Goal: Task Accomplishment & Management: Complete application form

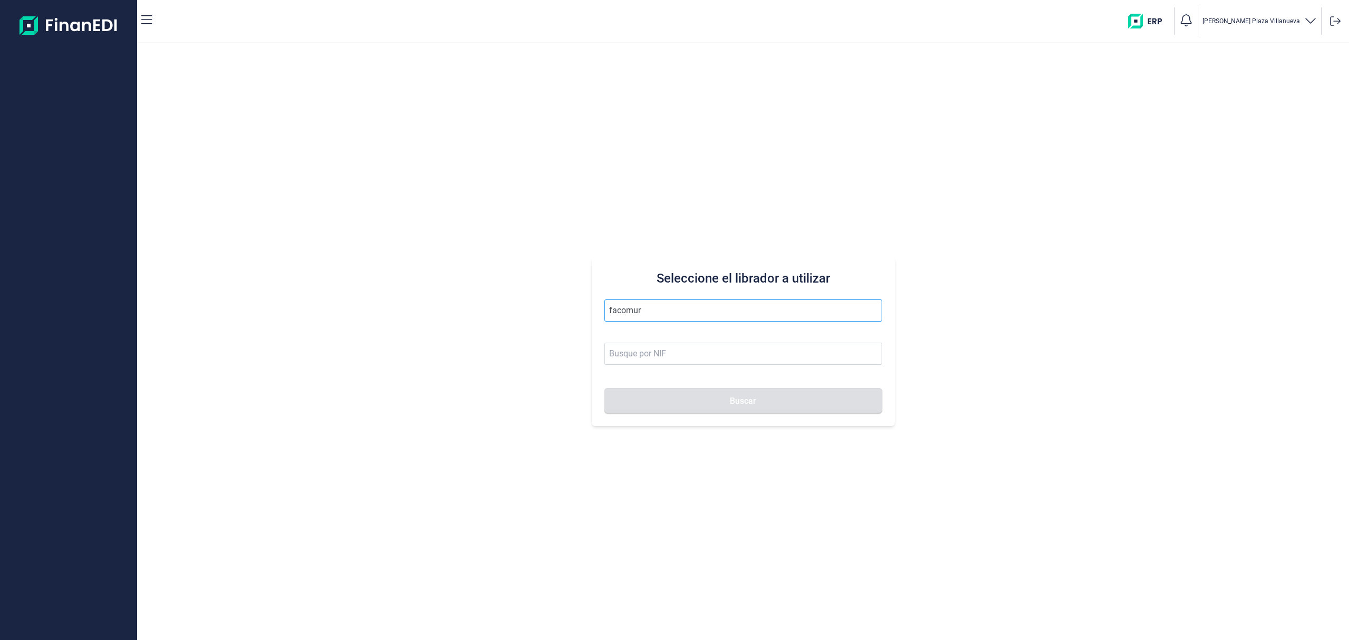
click at [605, 388] on button "Buscar" at bounding box center [744, 400] width 278 height 25
drag, startPoint x: 666, startPoint y: 315, endPoint x: 245, endPoint y: 251, distance: 426.0
click at [245, 251] on div "Seleccione el librador a utilizar facomur Buscar" at bounding box center [743, 341] width 1212 height 597
type input "d"
click at [696, 324] on ul "FAROLES COLUMNAS Y MOBILIARIO URBANO SL" at bounding box center [744, 337] width 278 height 30
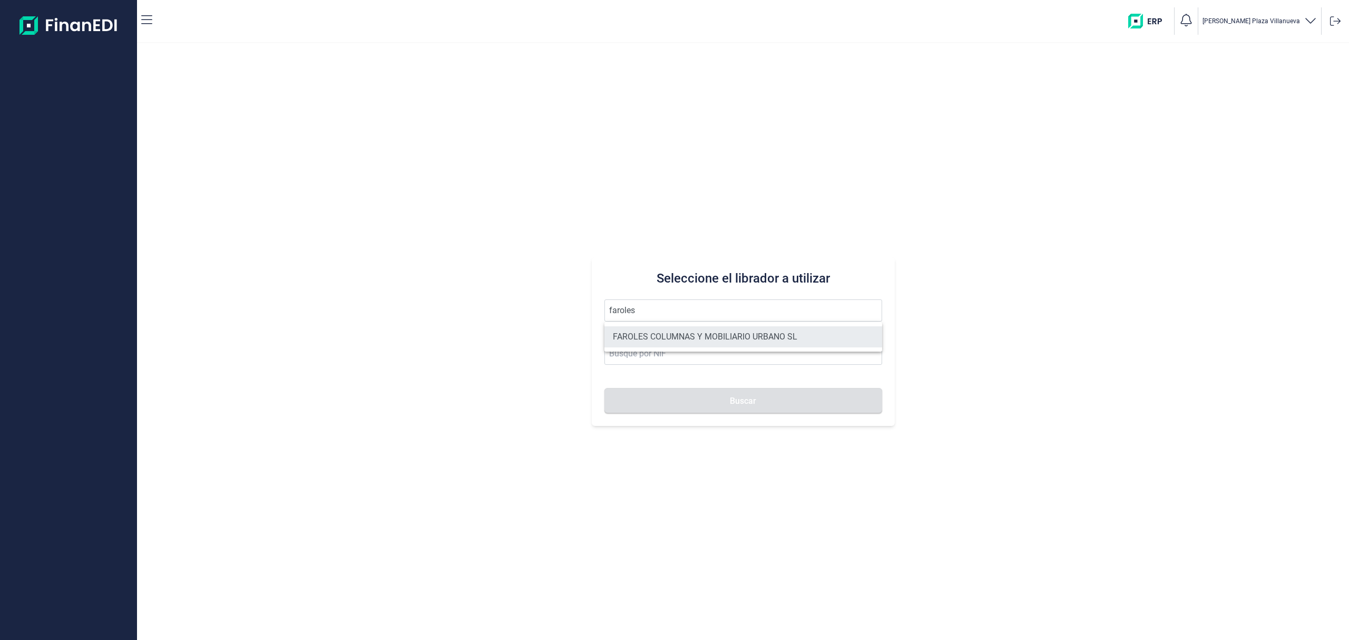
click at [699, 331] on li "FAROLES COLUMNAS Y MOBILIARIO URBANO SL" at bounding box center [744, 336] width 278 height 21
type input "FAROLES COLUMNAS Y MOBILIARIO URBANO SL"
type input "B90216680"
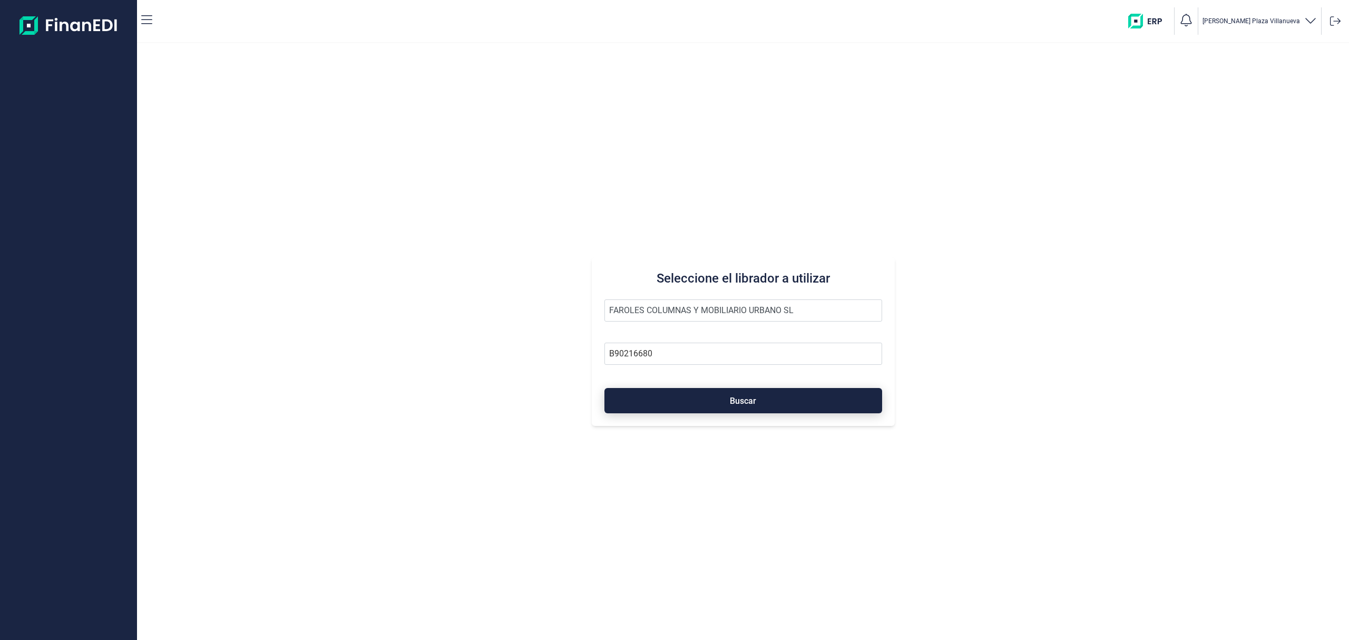
click at [726, 393] on button "Buscar" at bounding box center [744, 400] width 278 height 25
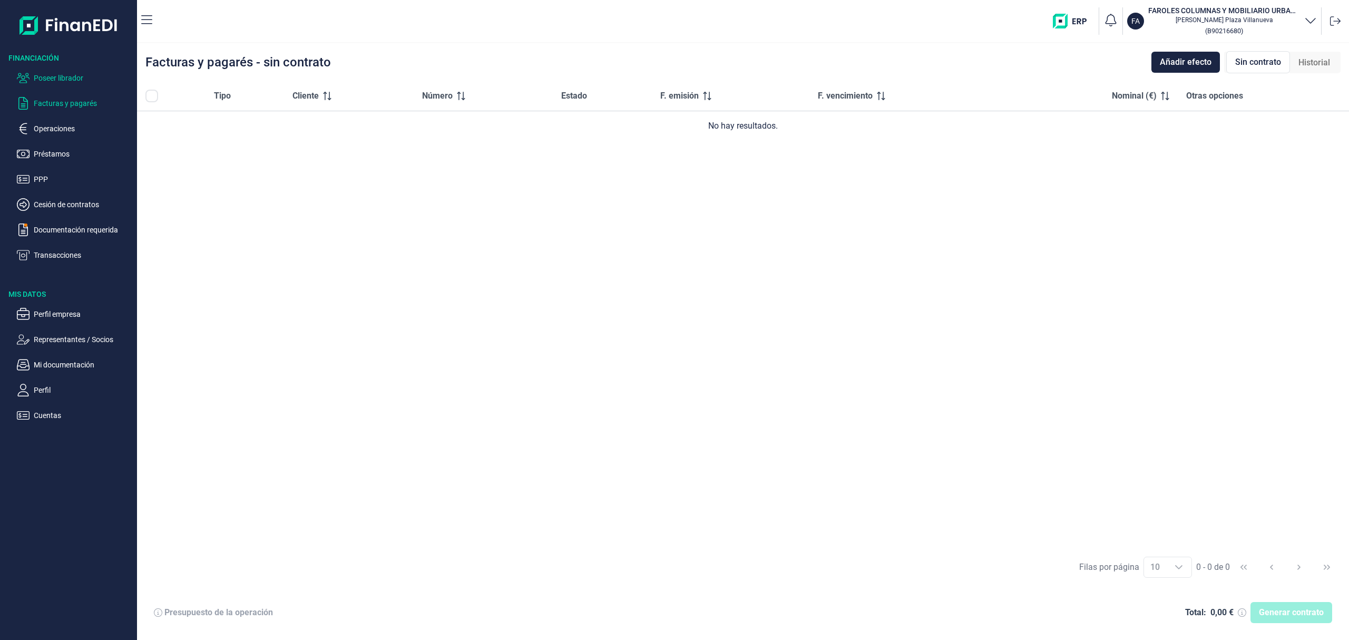
click at [65, 80] on p "Poseer librador" at bounding box center [83, 78] width 99 height 13
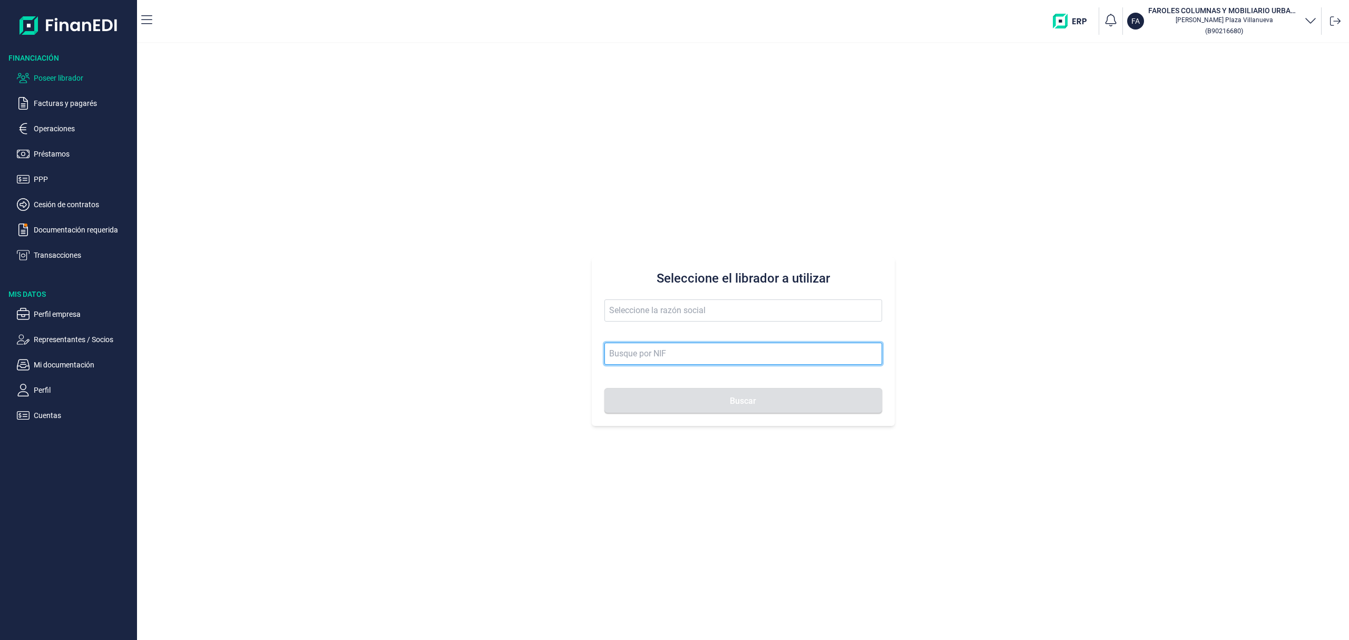
click at [743, 357] on input at bounding box center [744, 354] width 278 height 22
paste input "B21979489."
click at [605, 388] on button "Buscar" at bounding box center [744, 400] width 278 height 25
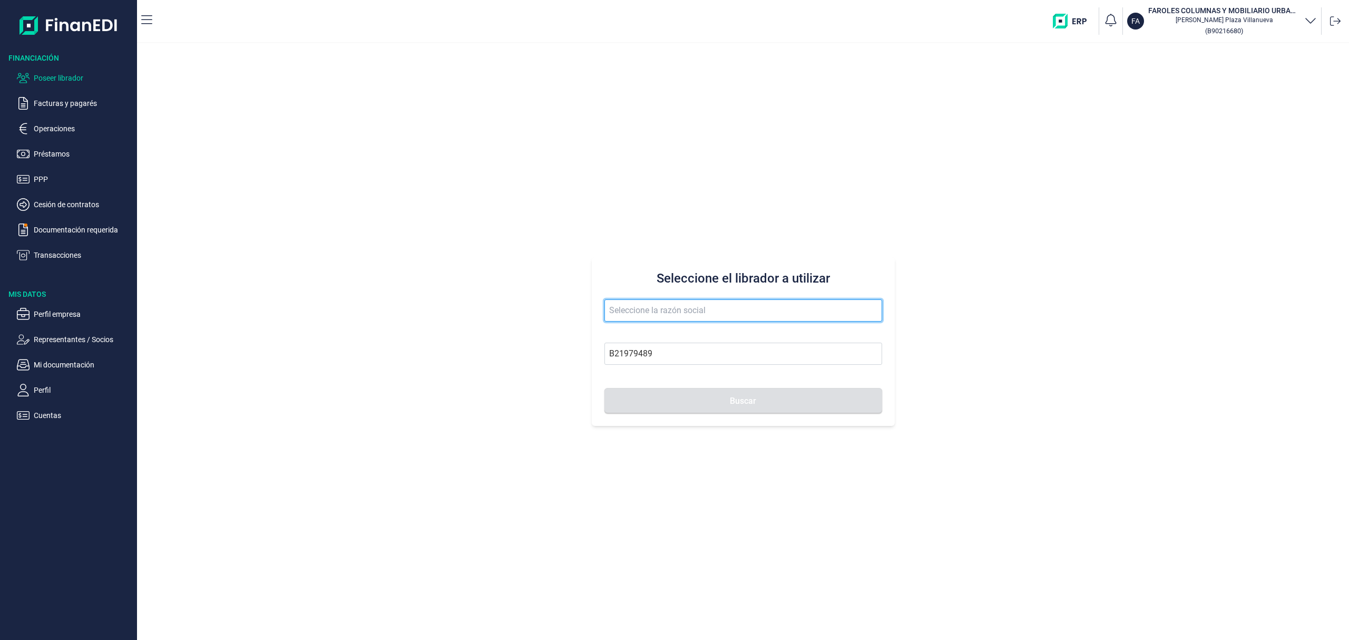
click at [701, 311] on input "text" at bounding box center [744, 310] width 278 height 22
click at [656, 306] on input "text" at bounding box center [744, 310] width 278 height 22
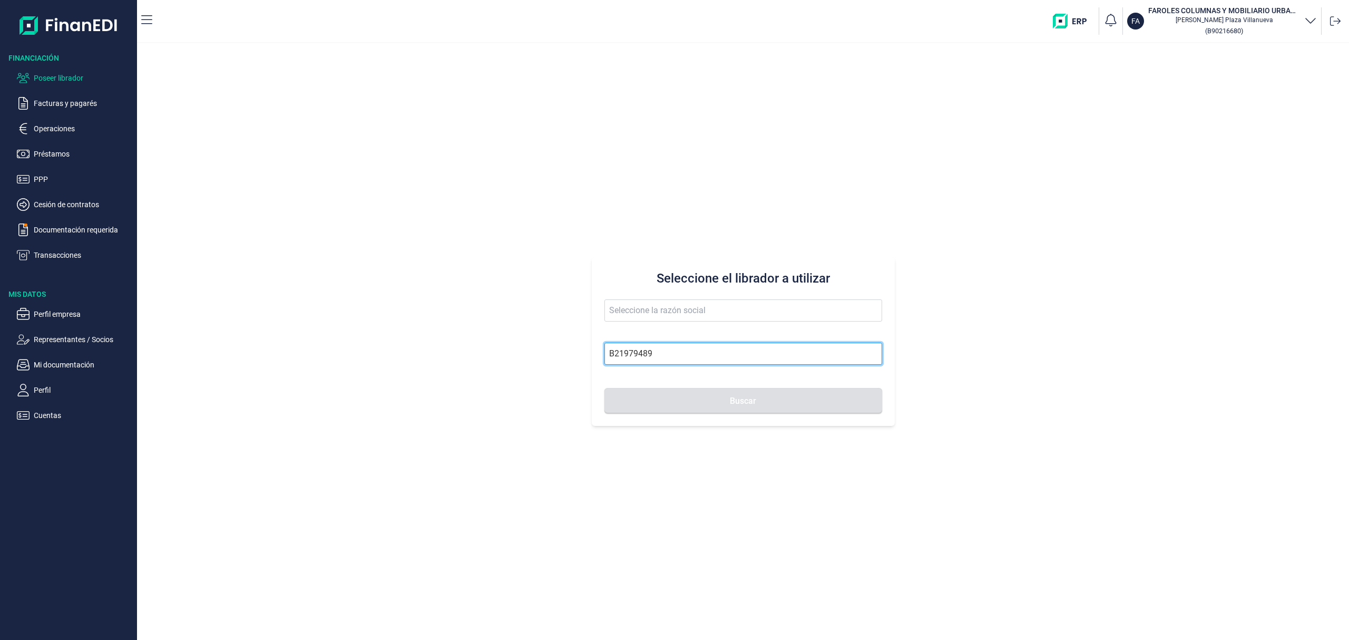
click at [656, 353] on input "B21979489" at bounding box center [744, 354] width 278 height 22
click at [605, 388] on button "Buscar" at bounding box center [744, 400] width 278 height 25
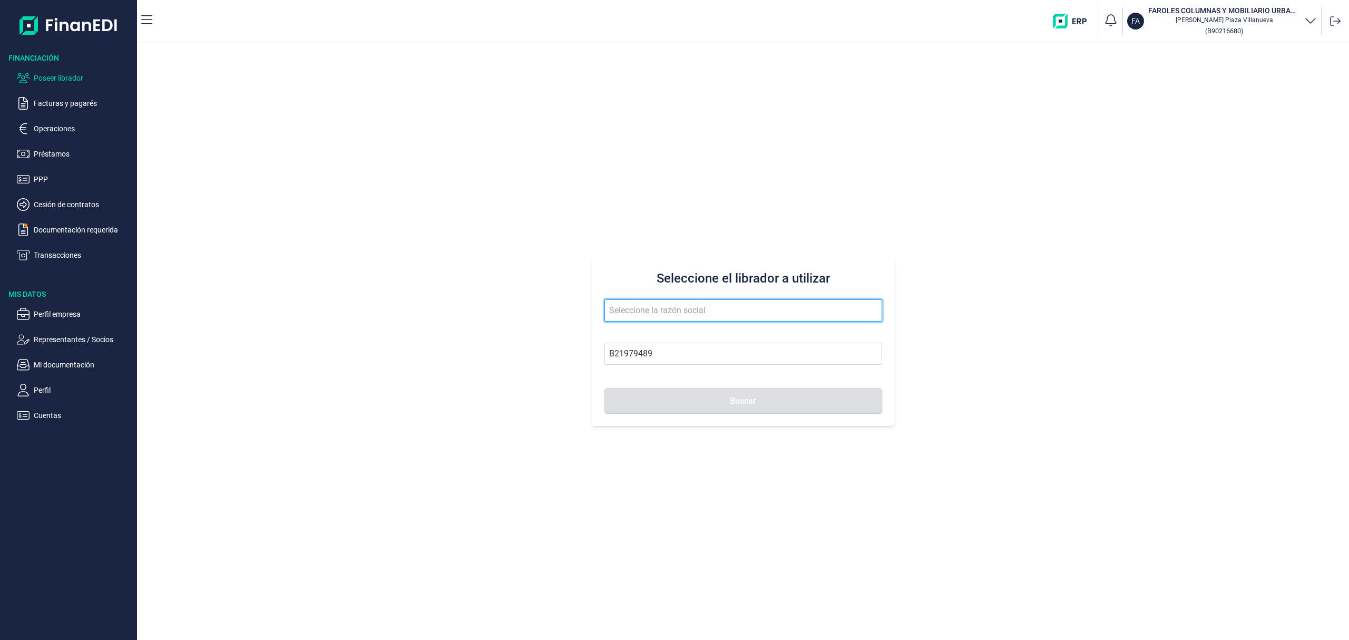
click at [680, 310] on input "text" at bounding box center [744, 310] width 278 height 22
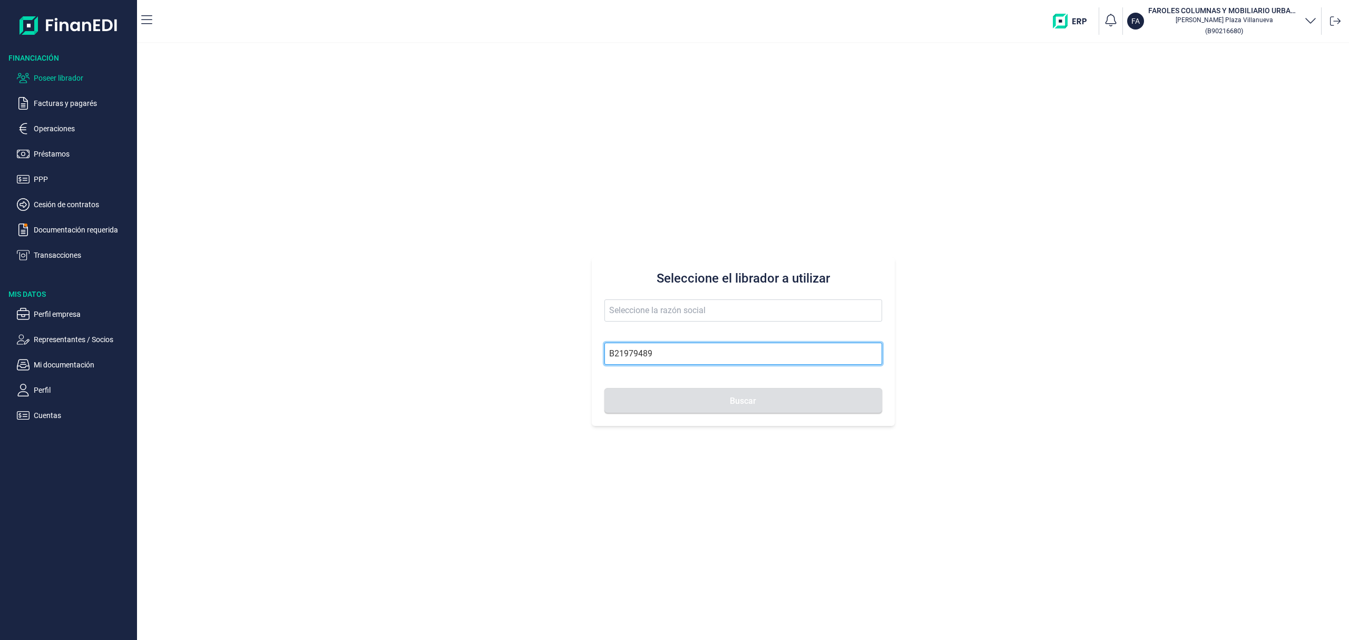
click at [686, 356] on input "B21979489" at bounding box center [744, 354] width 278 height 22
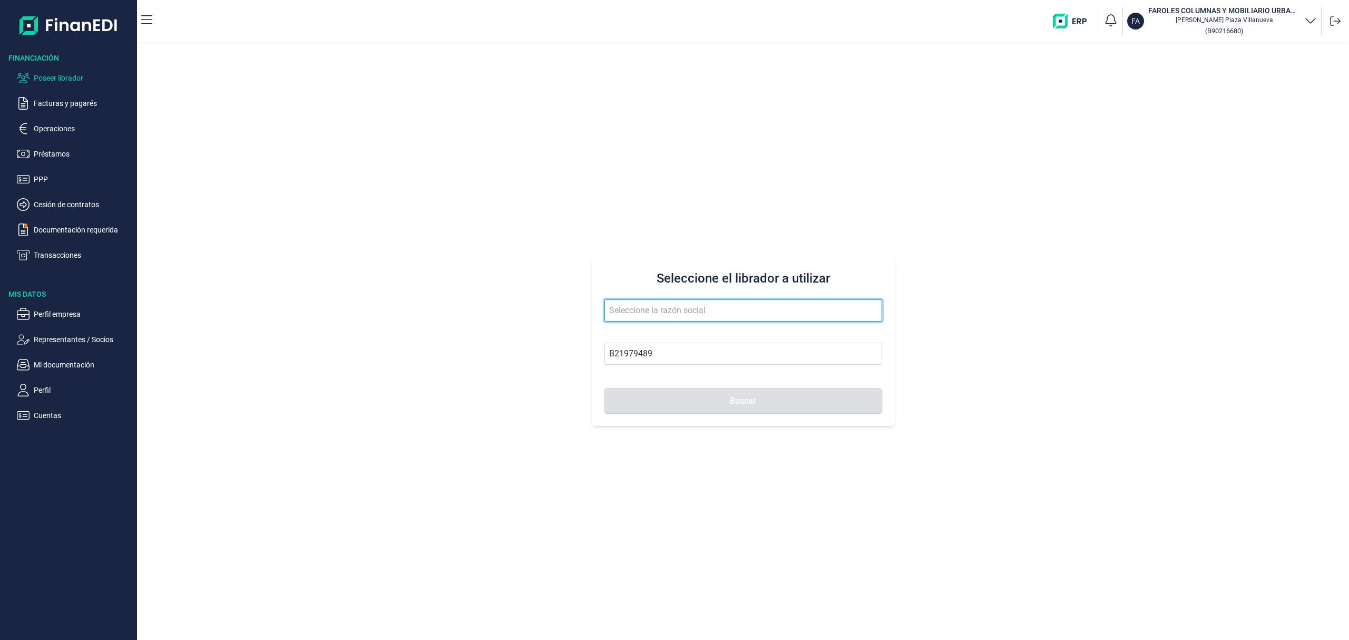
click at [687, 314] on input "text" at bounding box center [744, 310] width 278 height 22
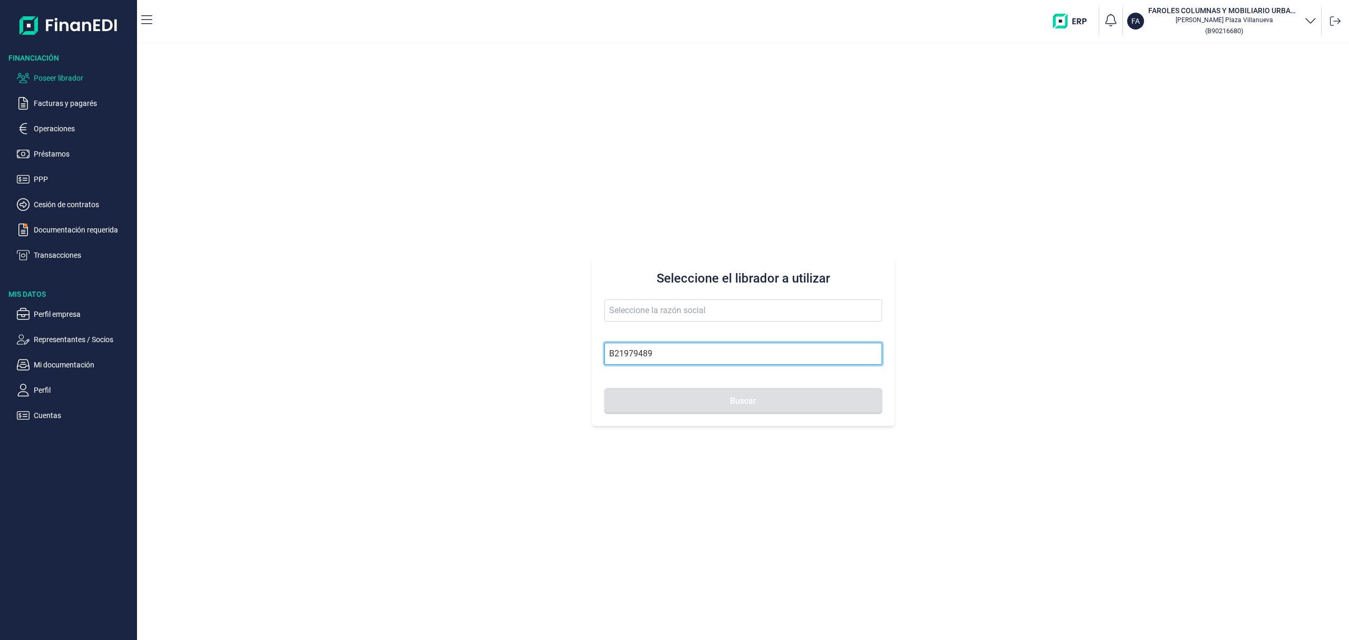
click at [666, 349] on input "B21979489" at bounding box center [744, 354] width 278 height 22
click at [605, 388] on button "Buscar" at bounding box center [744, 400] width 278 height 25
type input "B21979489"
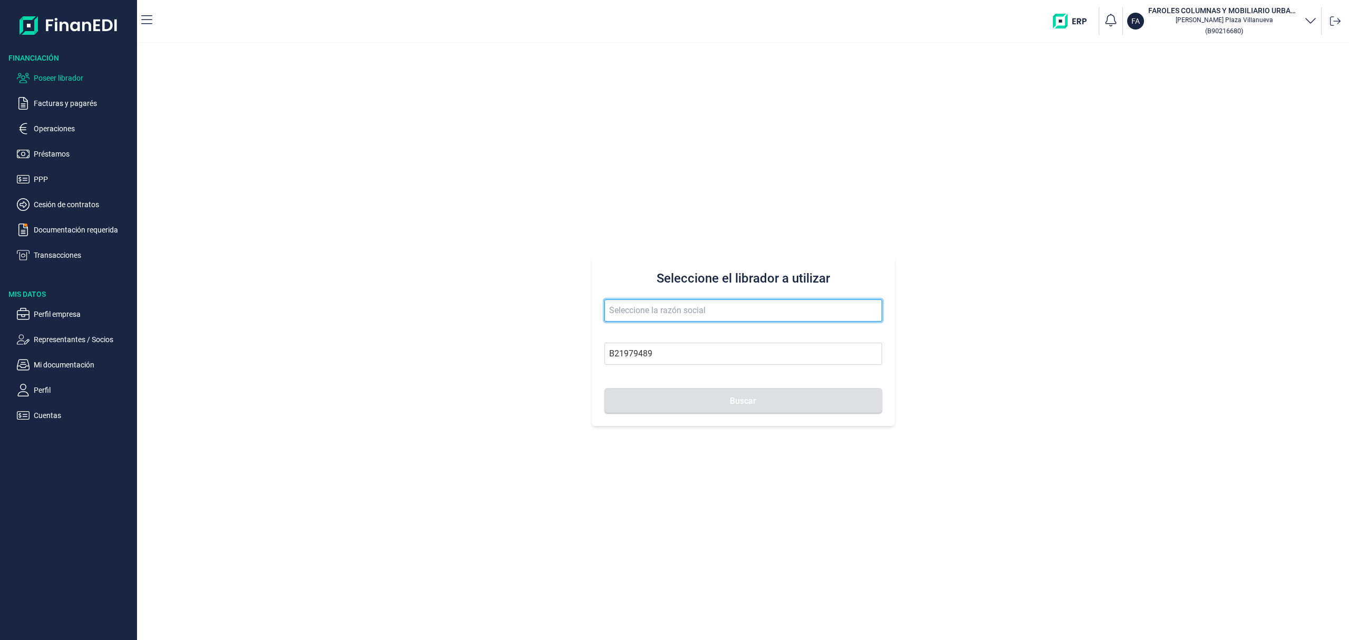
click at [682, 314] on input "text" at bounding box center [744, 310] width 278 height 22
type input "MUROS JERFE Y CONSTRUCCIONES SL"
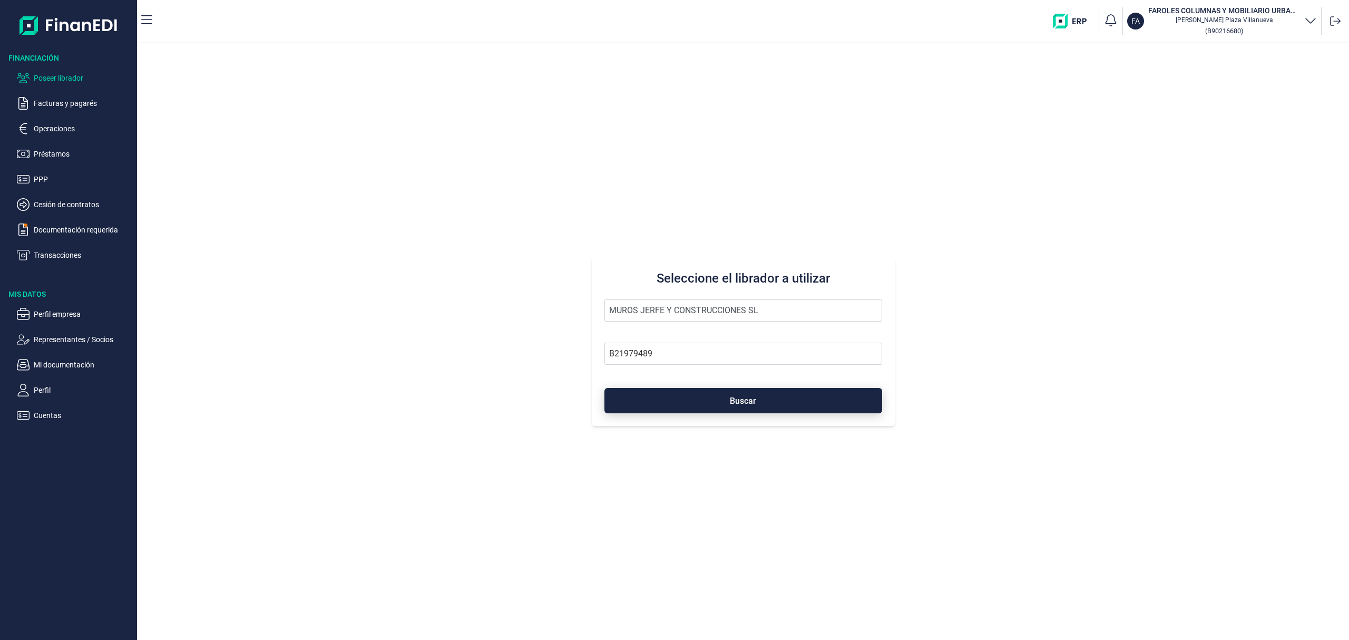
click at [704, 402] on button "Buscar" at bounding box center [744, 400] width 278 height 25
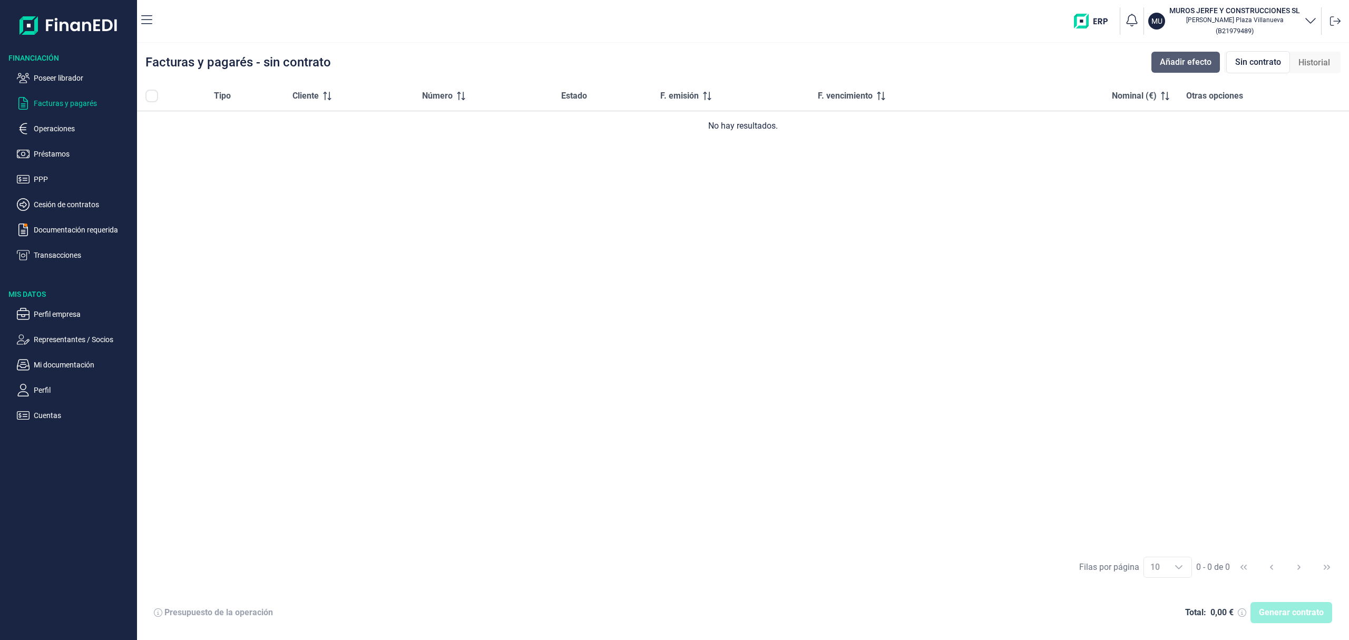
click at [1175, 57] on span "Añadir efecto" at bounding box center [1186, 62] width 52 height 13
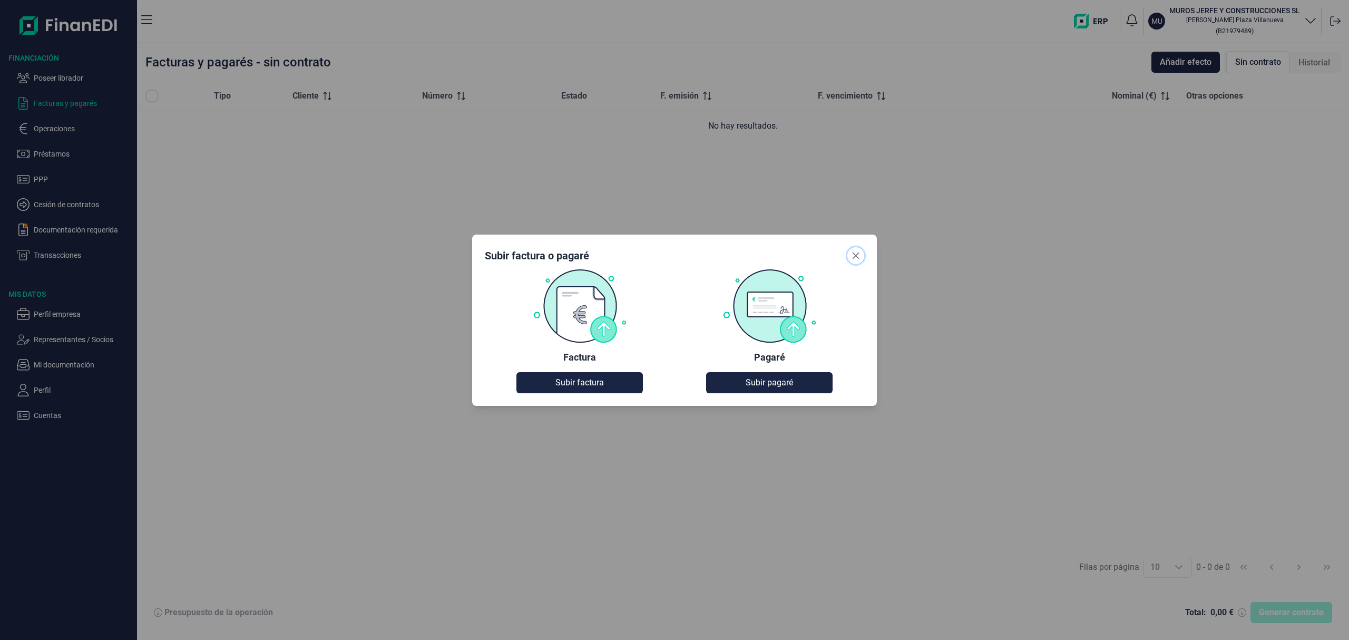
click at [859, 251] on icon "Close" at bounding box center [856, 255] width 8 height 8
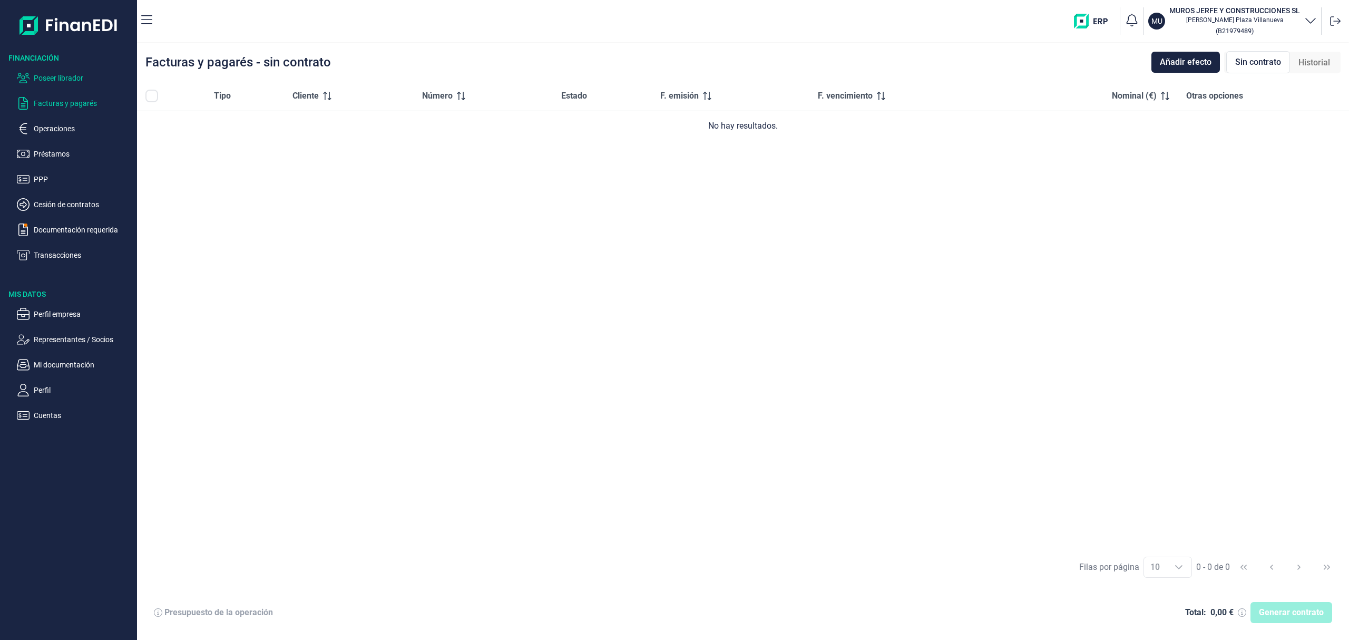
click at [63, 78] on p "Poseer librador" at bounding box center [83, 78] width 99 height 13
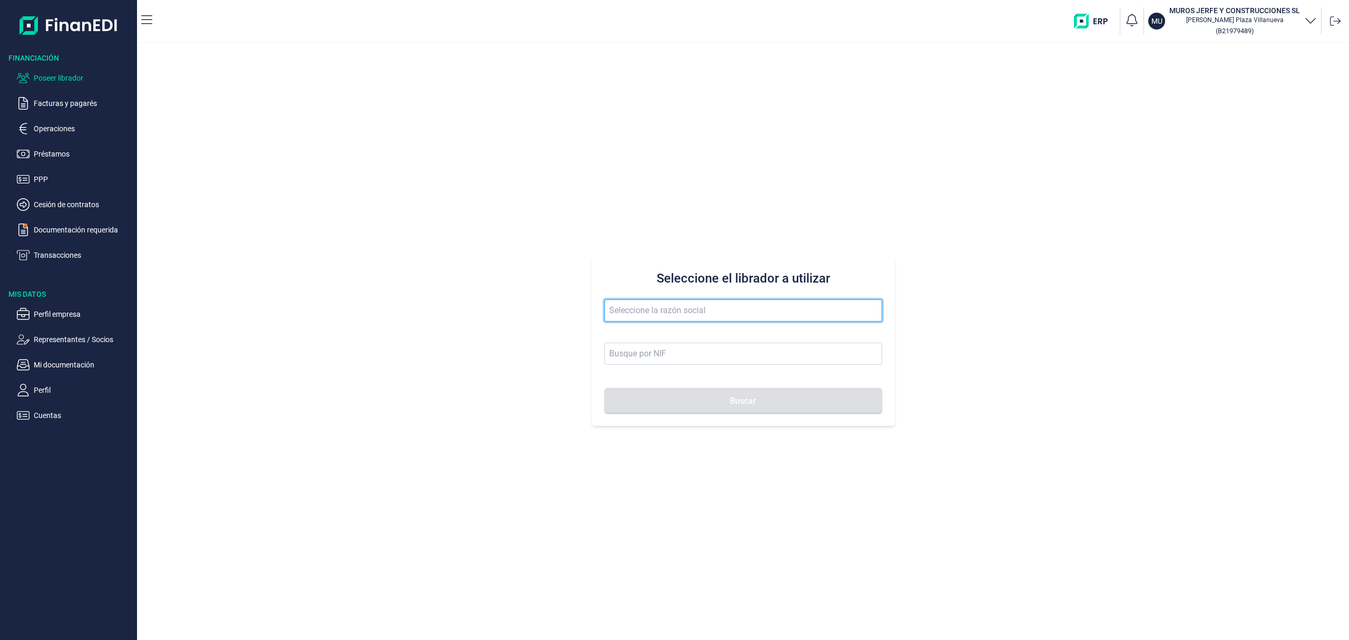
click at [622, 312] on input "text" at bounding box center [744, 310] width 278 height 22
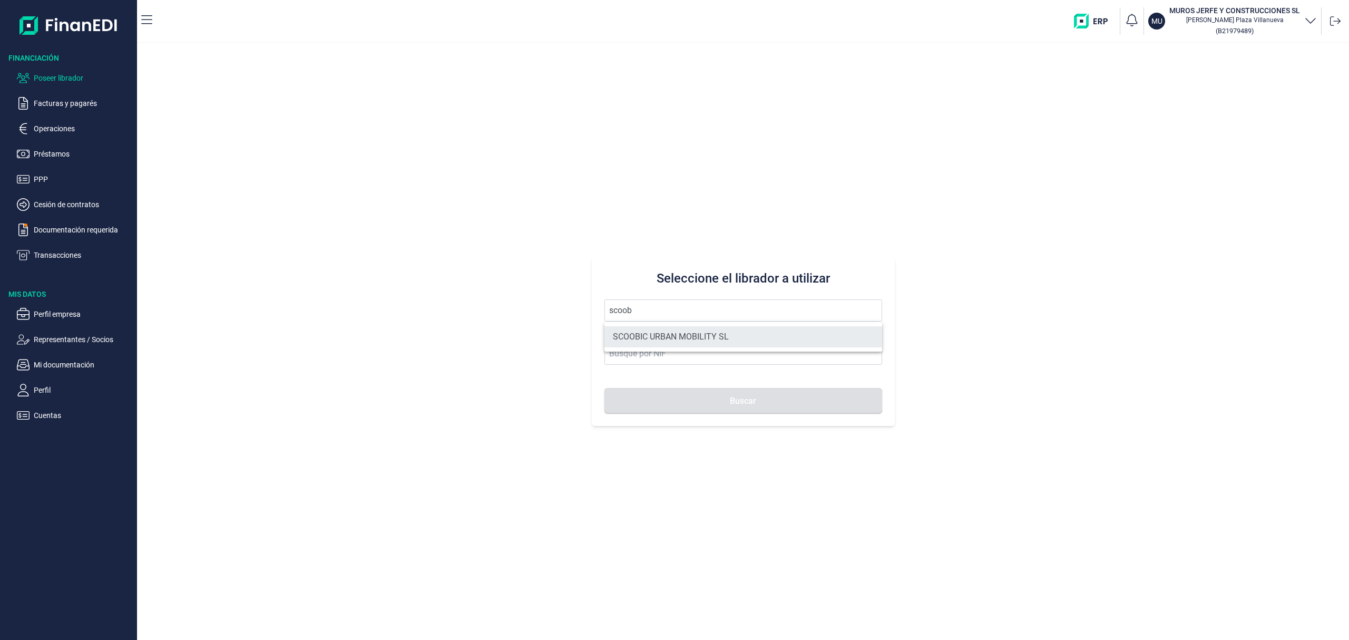
click at [699, 338] on li "SCOOBIC URBAN MOBILITY SL" at bounding box center [744, 336] width 278 height 21
type input "SCOOBIC URBAN MOBILITY SL"
type input "B90427865"
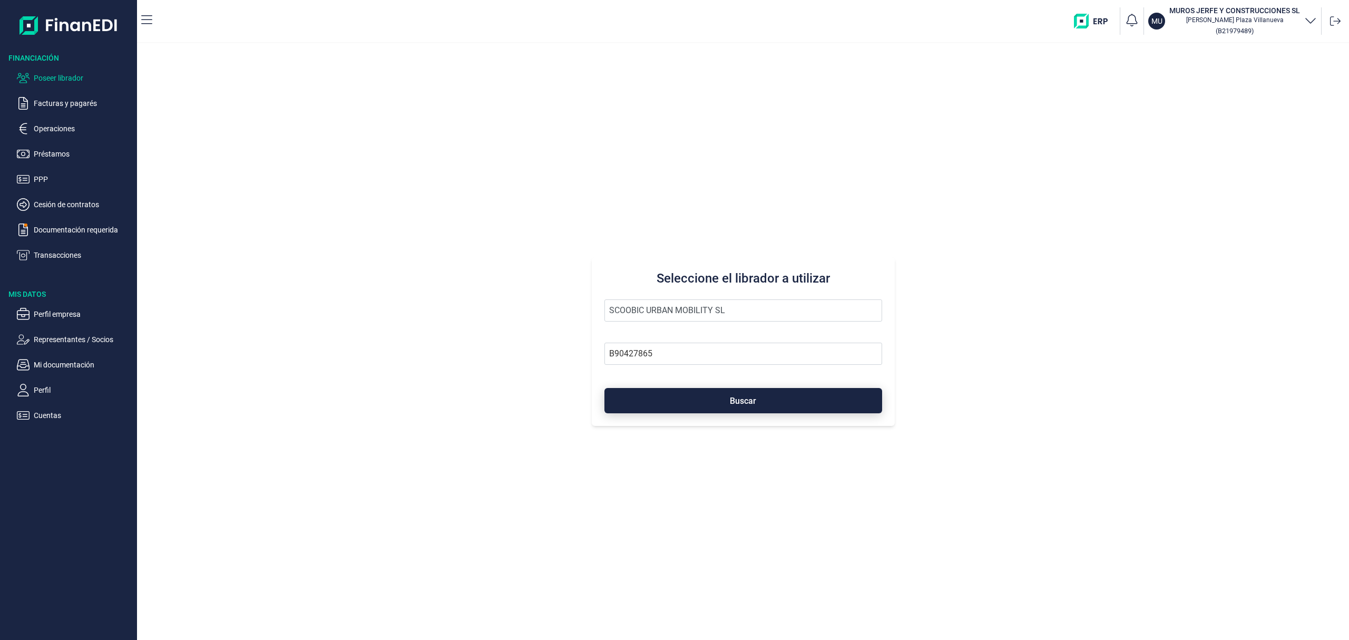
click at [723, 397] on button "Buscar" at bounding box center [744, 400] width 278 height 25
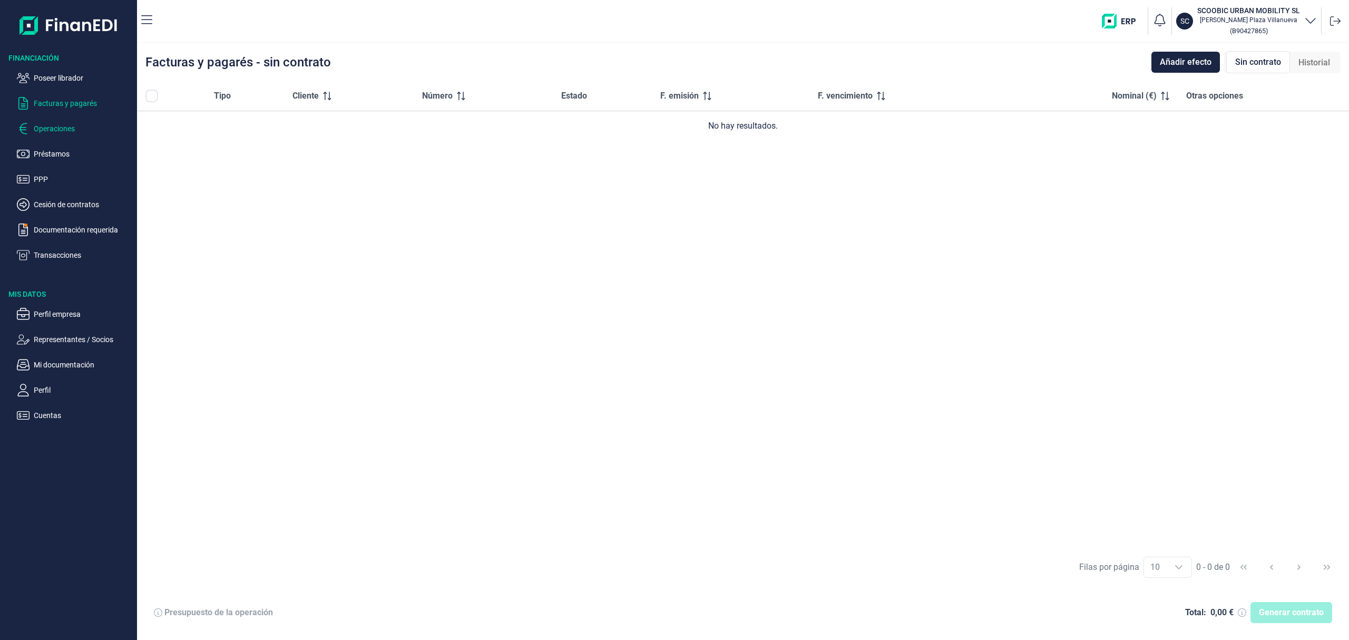
click at [51, 129] on p "Operaciones" at bounding box center [83, 128] width 99 height 13
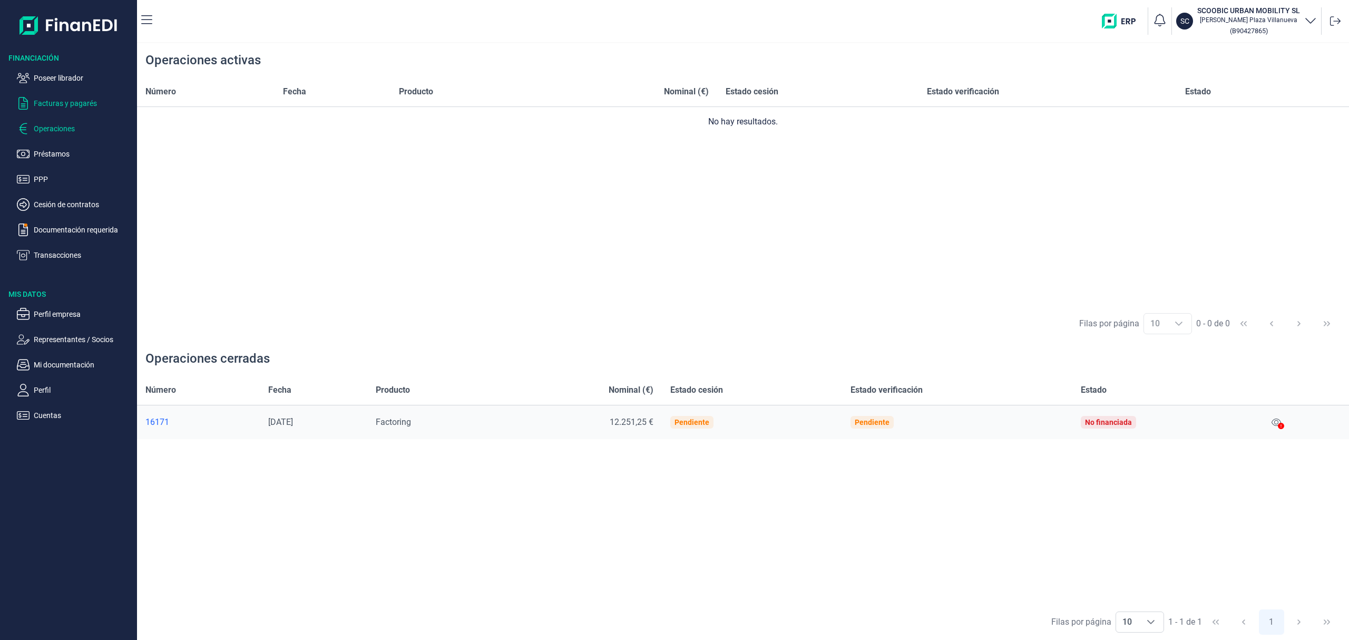
click at [72, 104] on p "Facturas y pagarés" at bounding box center [83, 103] width 99 height 13
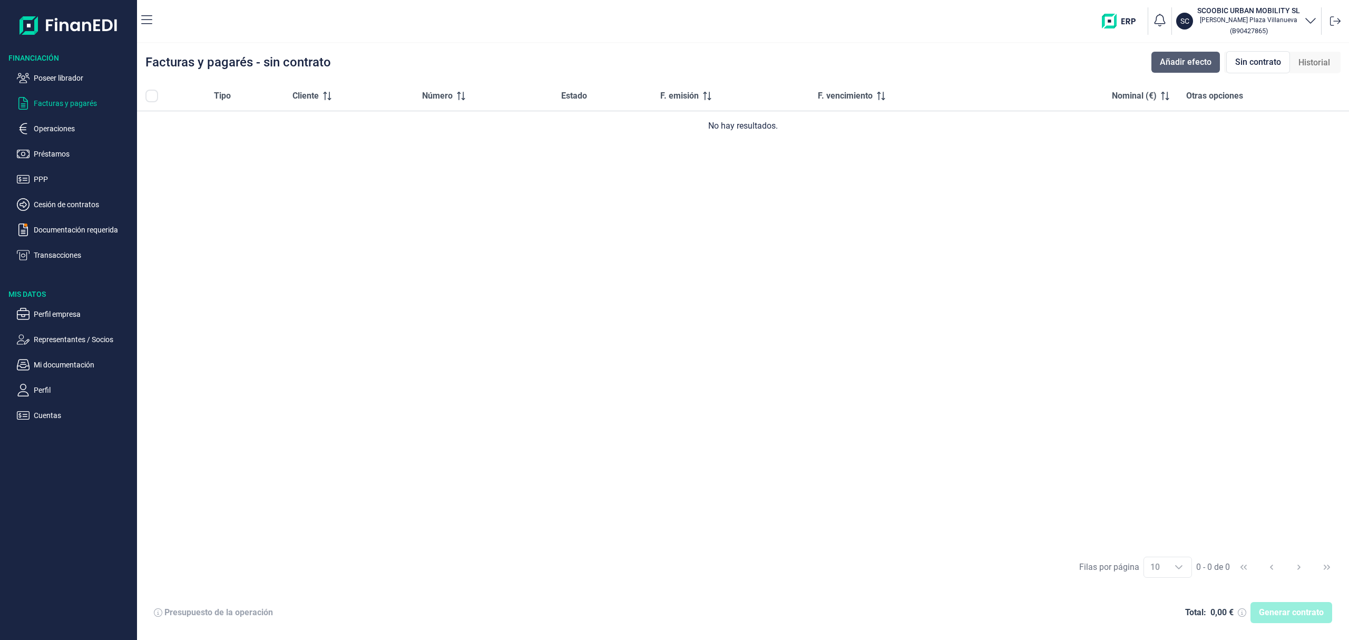
click at [1180, 60] on span "Añadir efecto" at bounding box center [1186, 62] width 52 height 13
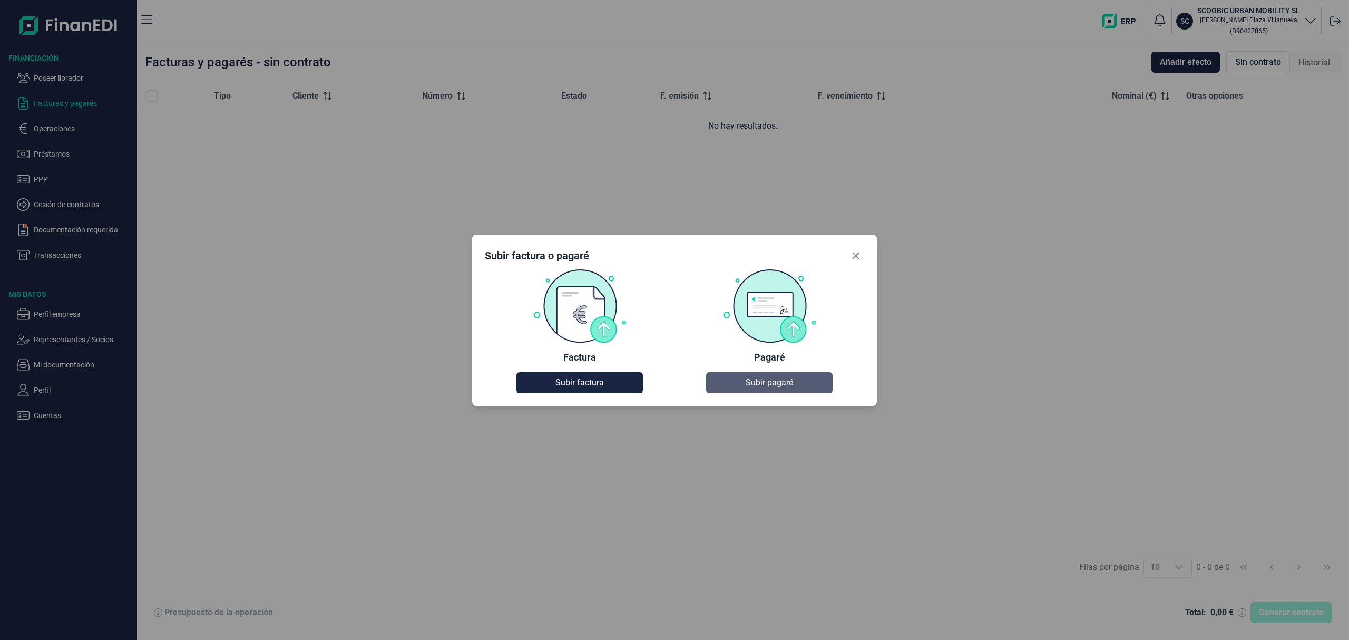
click at [817, 386] on button "Subir pagaré" at bounding box center [769, 382] width 127 height 21
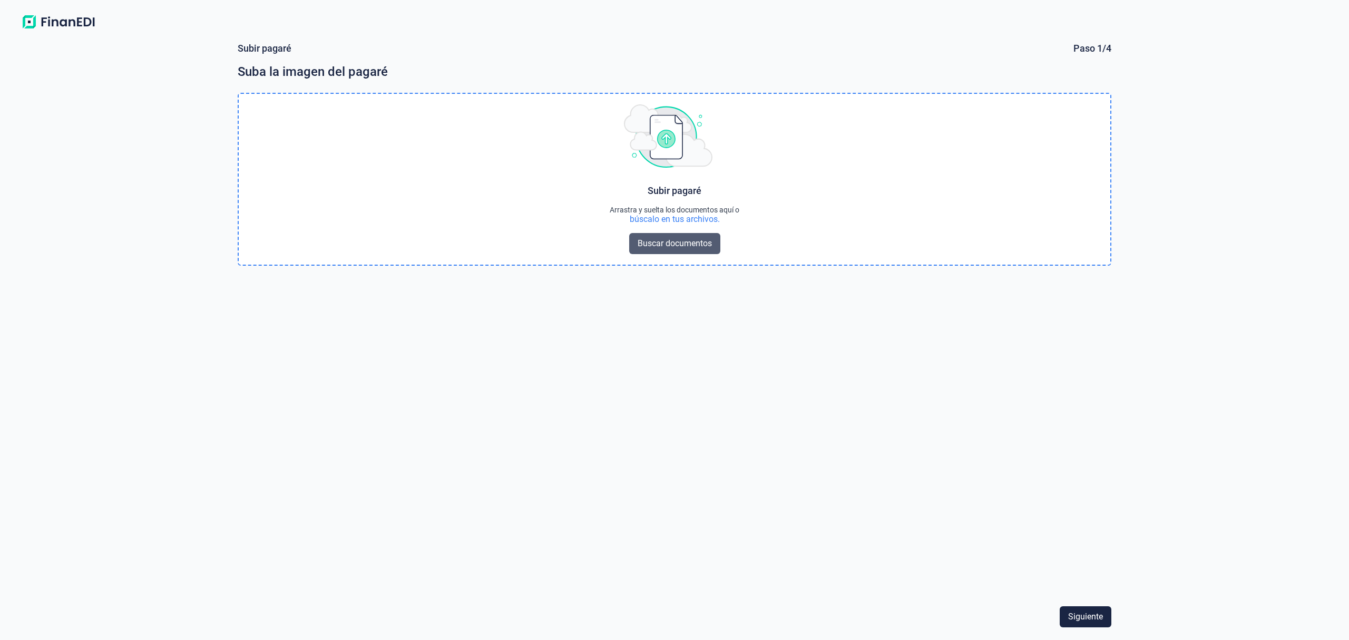
click at [645, 237] on span "Buscar documentos" at bounding box center [675, 243] width 74 height 13
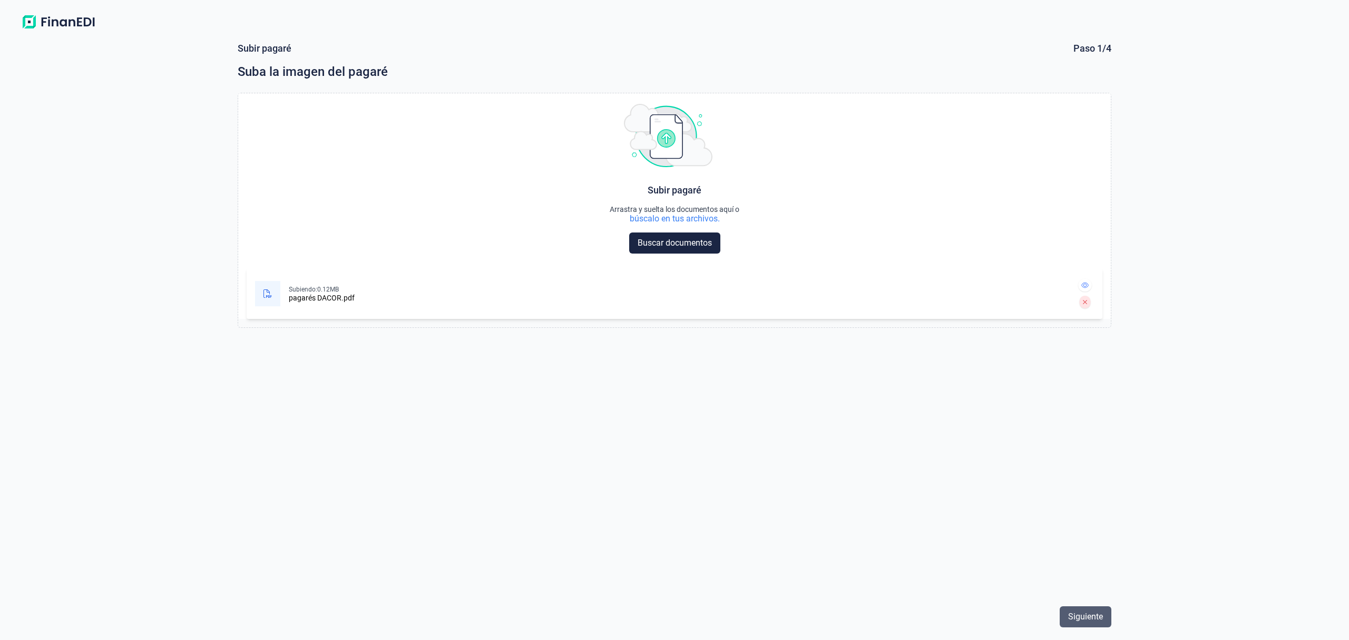
click at [1103, 618] on button "Siguiente" at bounding box center [1086, 616] width 52 height 21
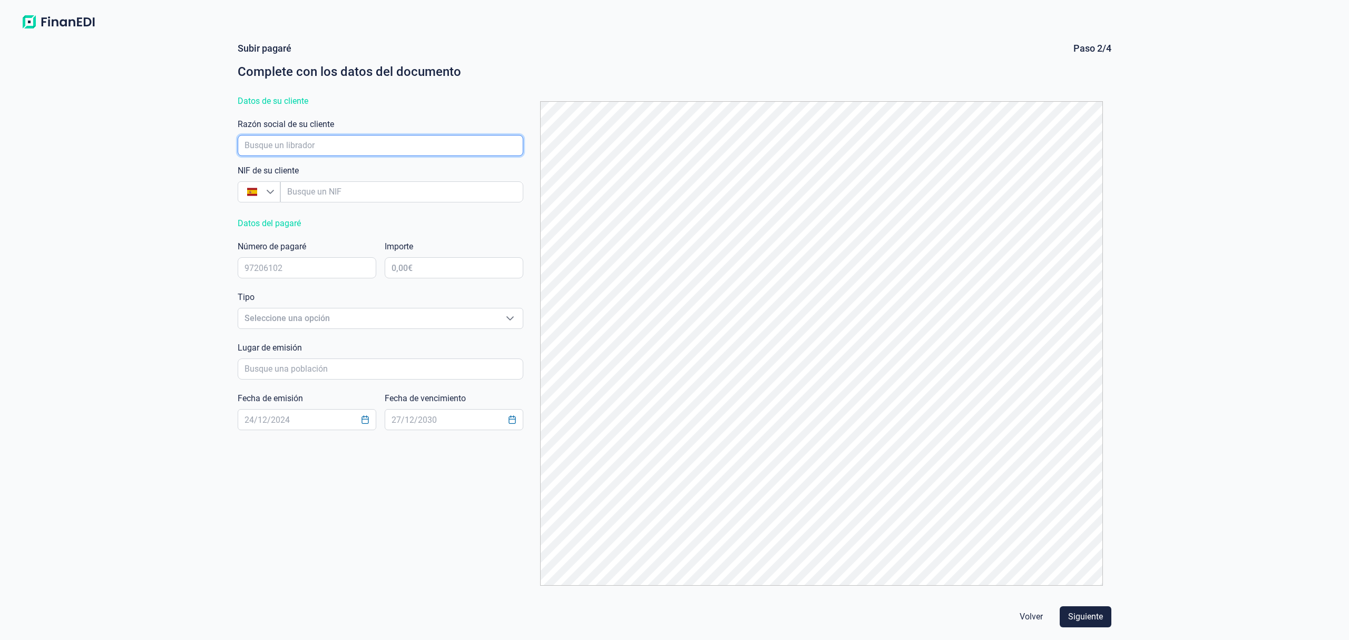
click at [278, 147] on input "empresaAutocomplete" at bounding box center [381, 145] width 286 height 21
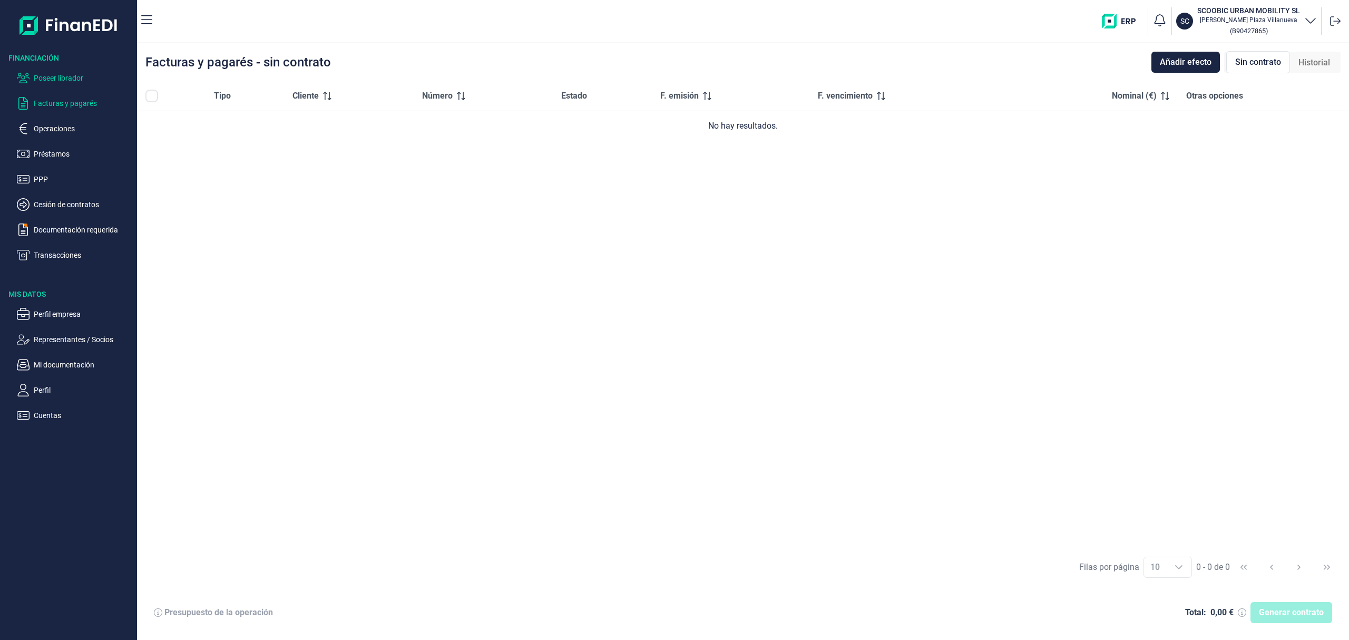
click at [66, 76] on p "Poseer librador" at bounding box center [83, 78] width 99 height 13
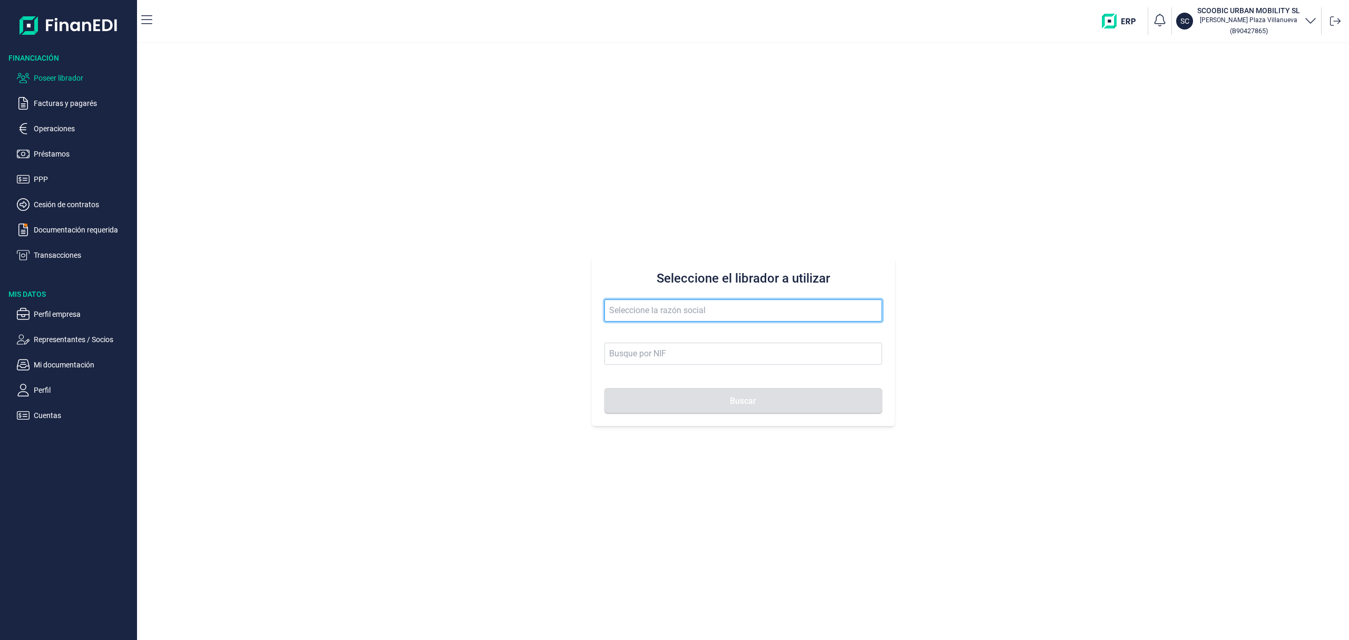
click at [645, 306] on input "text" at bounding box center [744, 310] width 278 height 22
drag, startPoint x: 685, startPoint y: 310, endPoint x: 217, endPoint y: 157, distance: 492.6
click at [305, 212] on div "Seleccione el librador a utilizar distribuciones daco Buscar" at bounding box center [743, 341] width 1212 height 597
drag, startPoint x: 682, startPoint y: 312, endPoint x: 250, endPoint y: 251, distance: 436.6
click at [285, 256] on div "Seleccione el librador a utilizar [PERSON_NAME]" at bounding box center [743, 341] width 1212 height 597
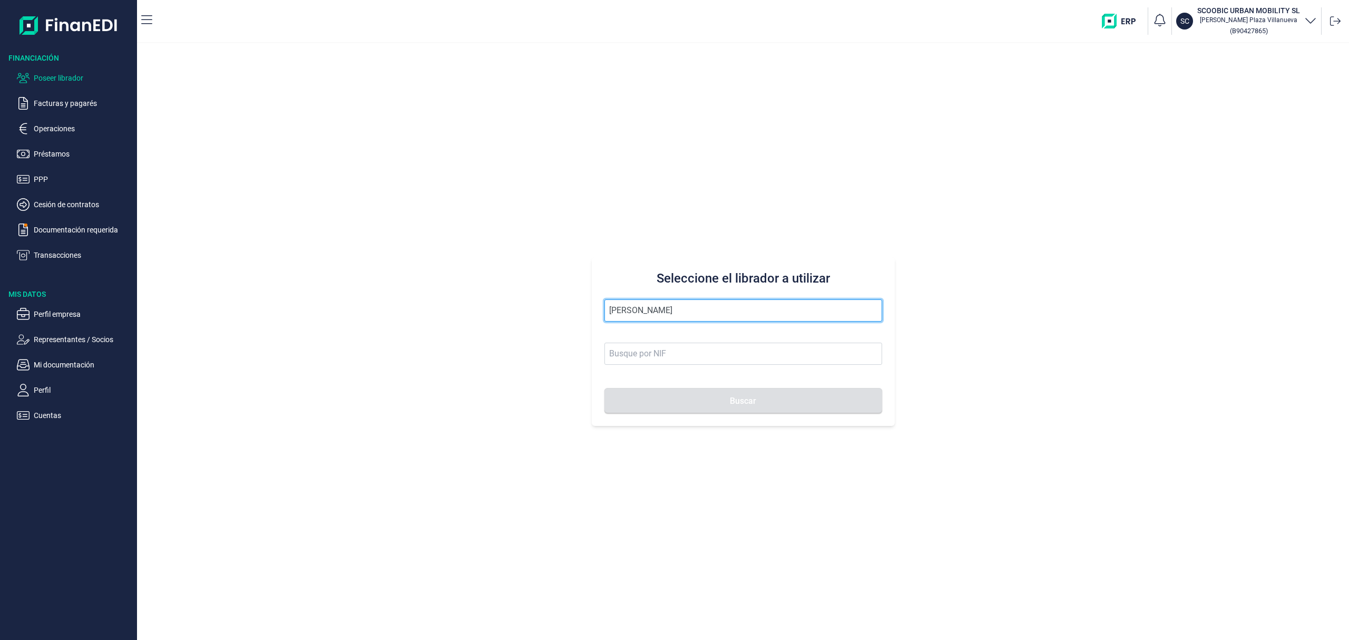
drag, startPoint x: 561, startPoint y: 283, endPoint x: 344, endPoint y: 254, distance: 219.7
click at [414, 266] on div "Seleccione el librador a utilizar salar diaz Buscar" at bounding box center [743, 341] width 1212 height 597
click at [646, 334] on li "MUROS JERFE Y CONSTRUCCIONES SL" at bounding box center [744, 336] width 278 height 21
type input "MUROS JERFE Y CONSTRUCCIONES SL"
type input "B21979489"
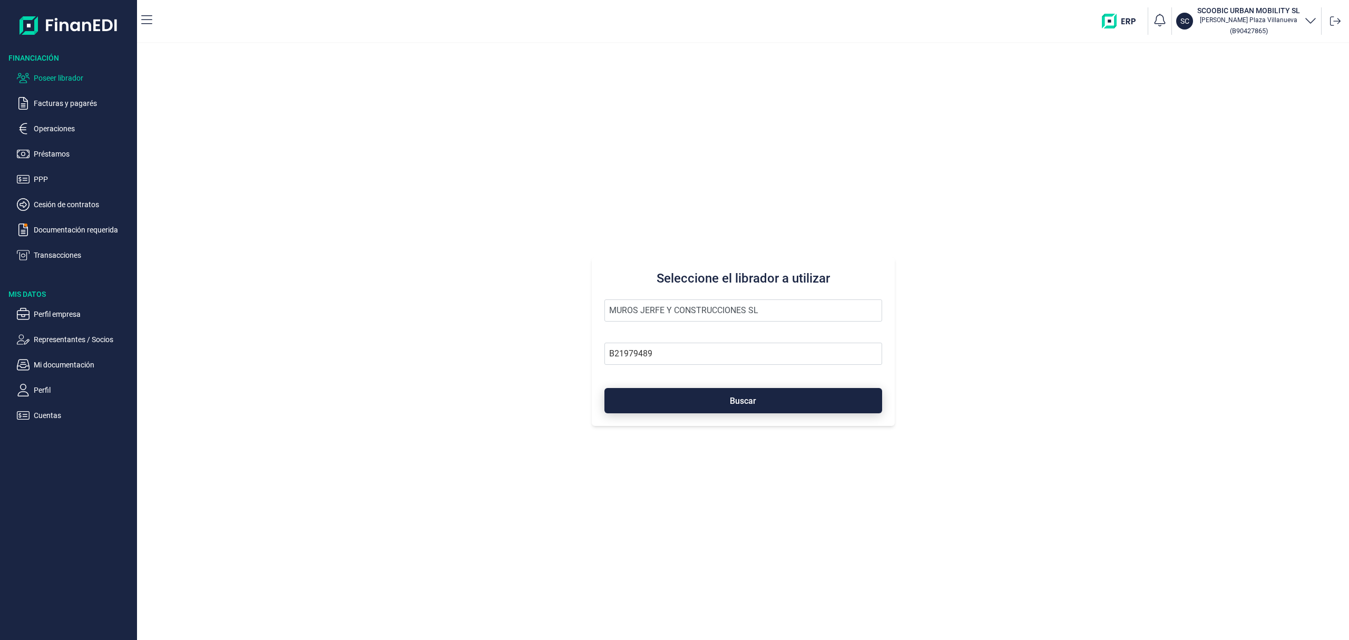
click at [704, 397] on button "Buscar" at bounding box center [744, 400] width 278 height 25
